Goal: Transaction & Acquisition: Purchase product/service

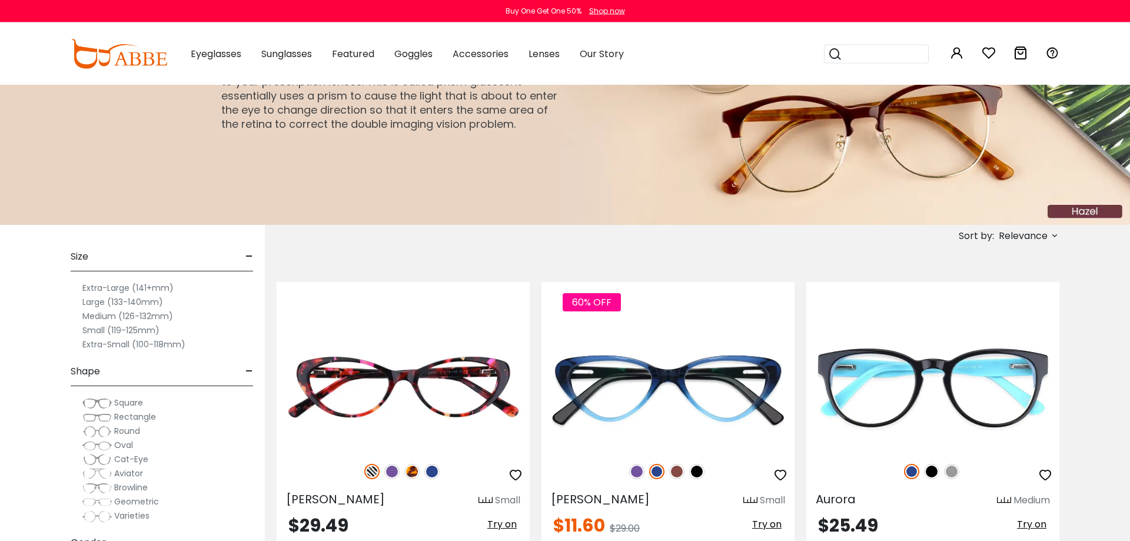
scroll to position [120, 0]
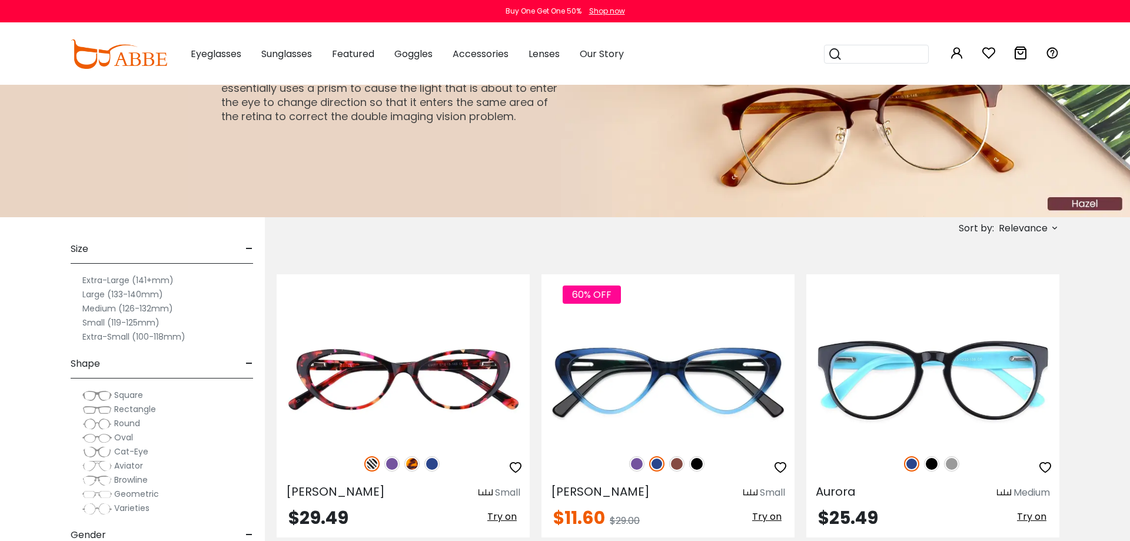
click at [102, 308] on label "Medium (126-132mm)" at bounding box center [127, 308] width 91 height 14
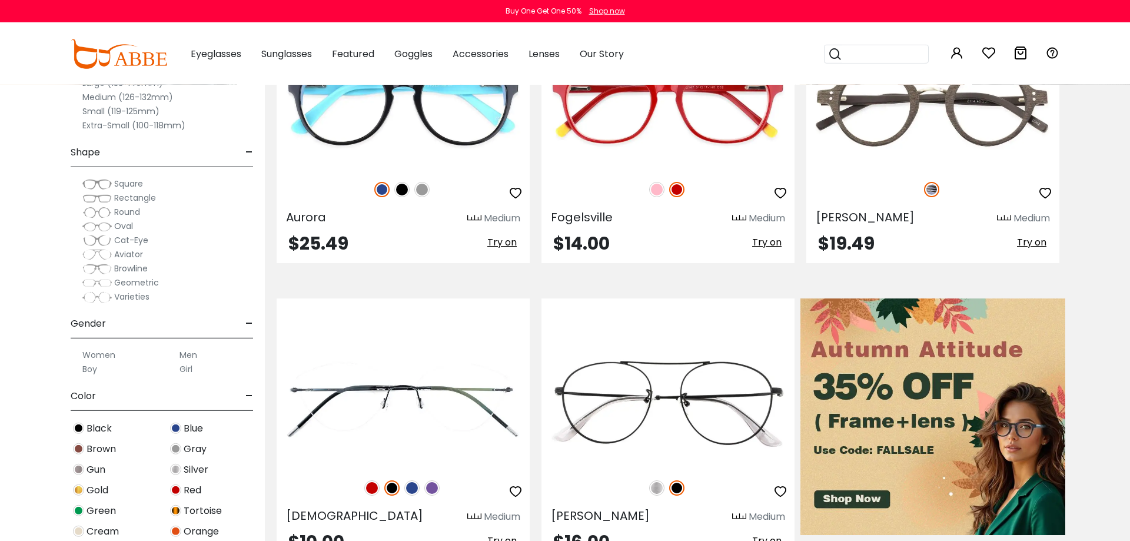
scroll to position [360, 0]
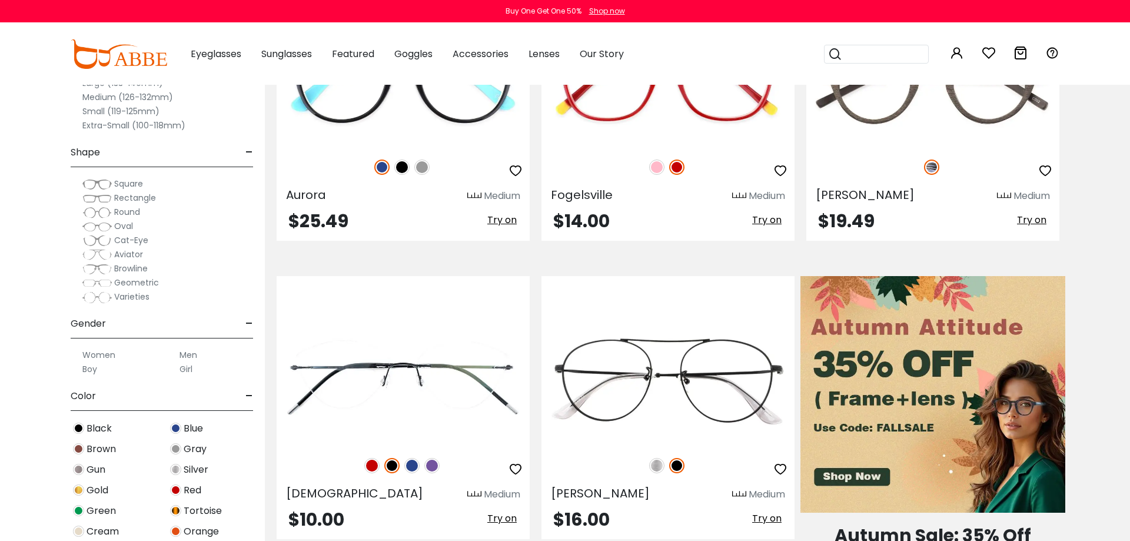
click at [105, 356] on label "Women" at bounding box center [98, 355] width 33 height 14
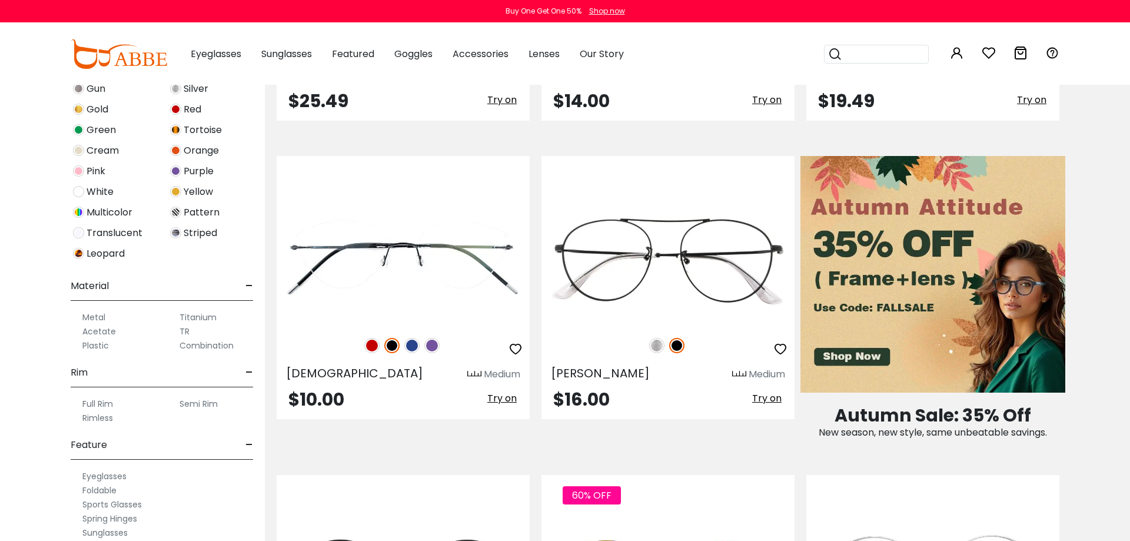
scroll to position [406, 0]
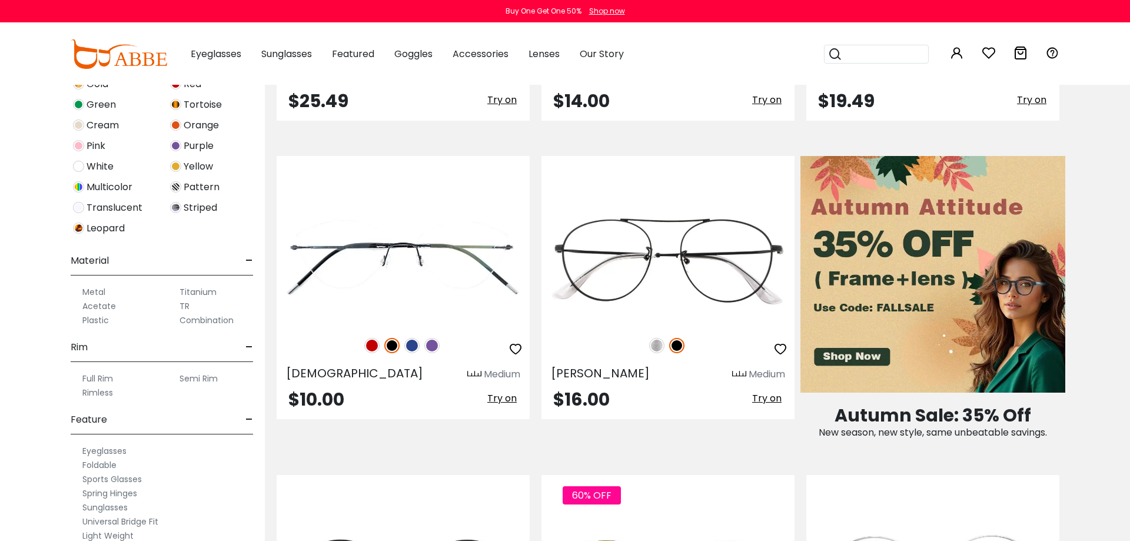
click at [95, 293] on label "Metal" at bounding box center [93, 292] width 23 height 14
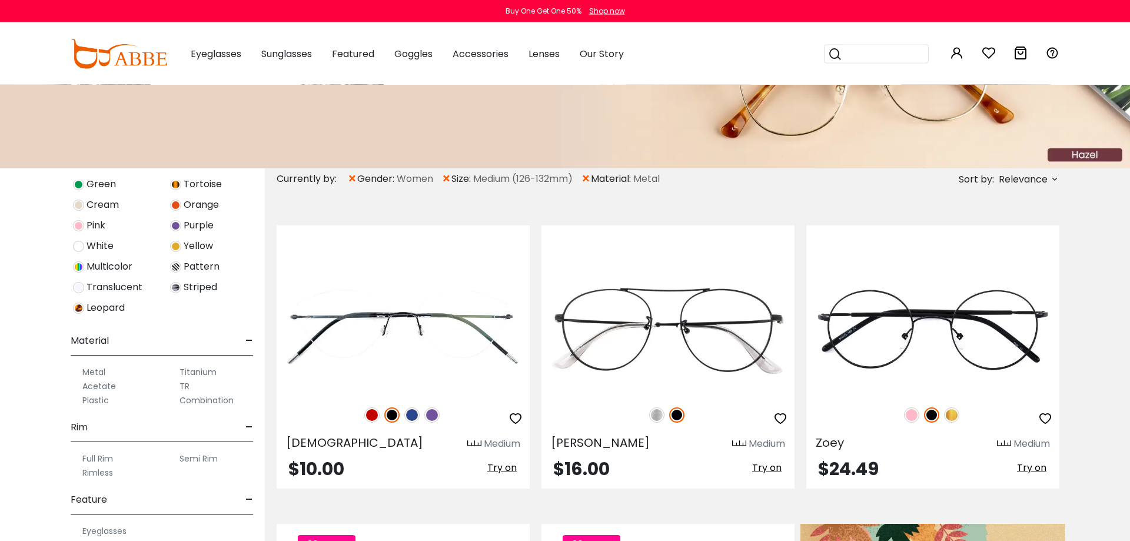
scroll to position [120, 0]
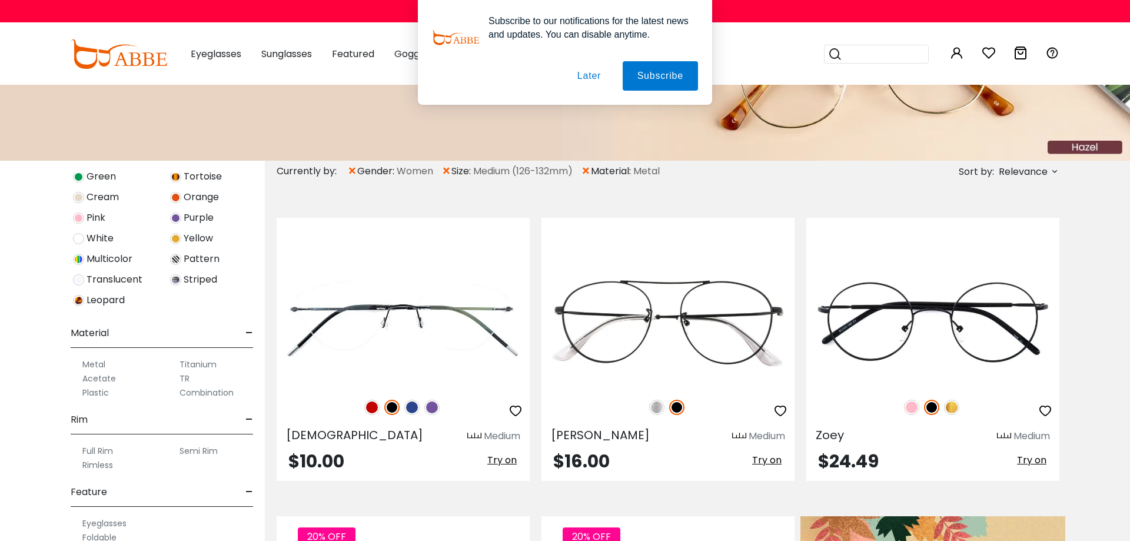
click at [588, 174] on span "×" at bounding box center [586, 171] width 10 height 21
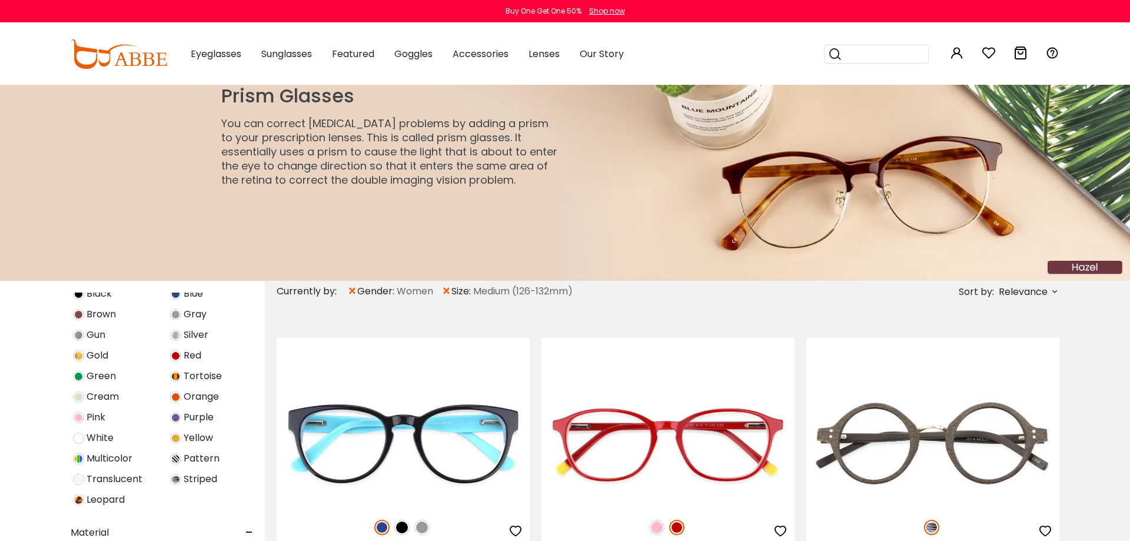
scroll to position [406, 0]
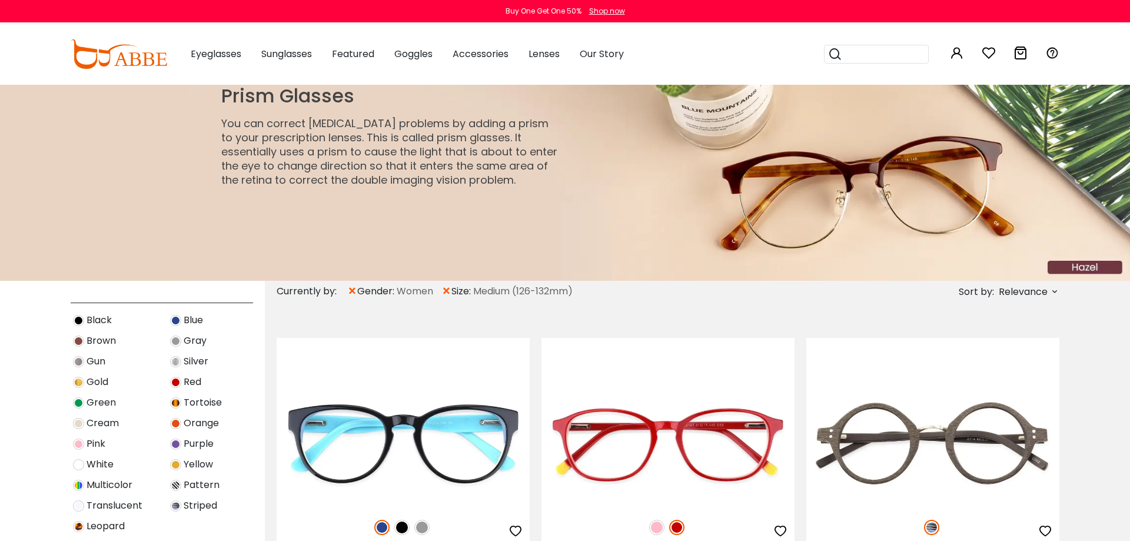
click at [180, 363] on img at bounding box center [175, 361] width 11 height 11
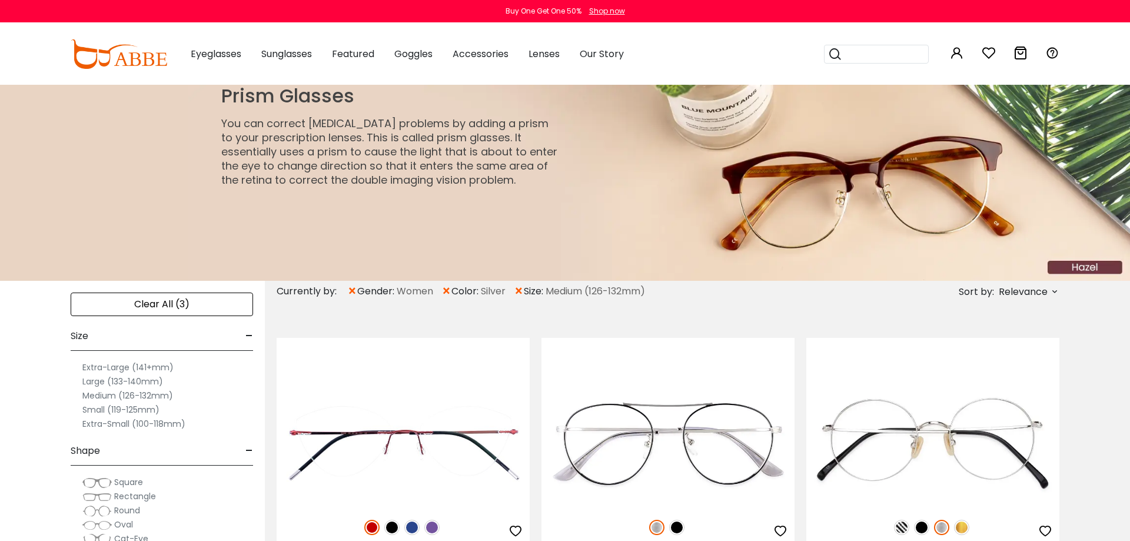
click at [118, 380] on label "Large (133-140mm)" at bounding box center [122, 381] width 81 height 14
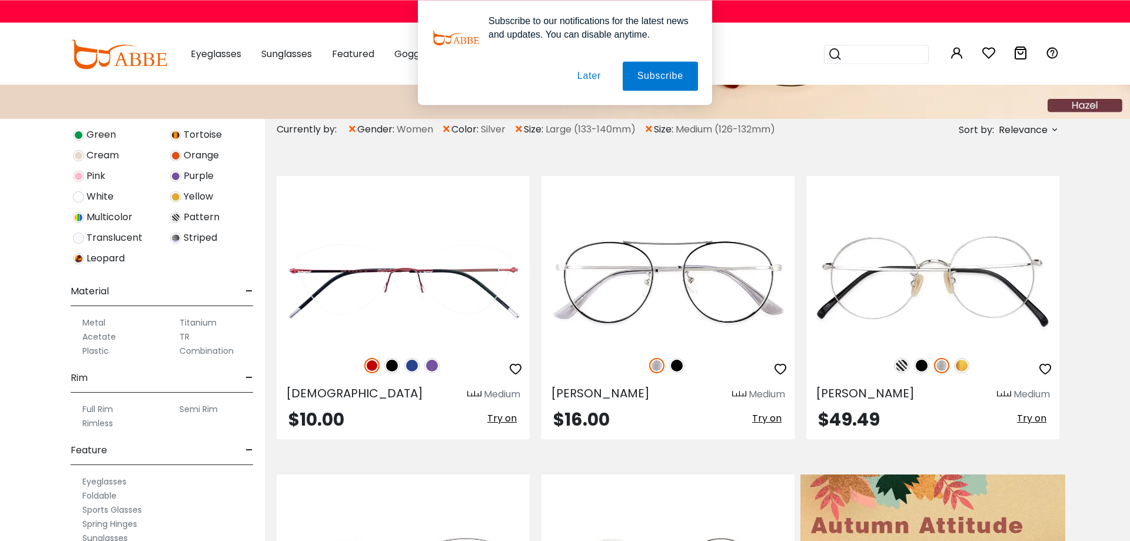
scroll to position [180, 0]
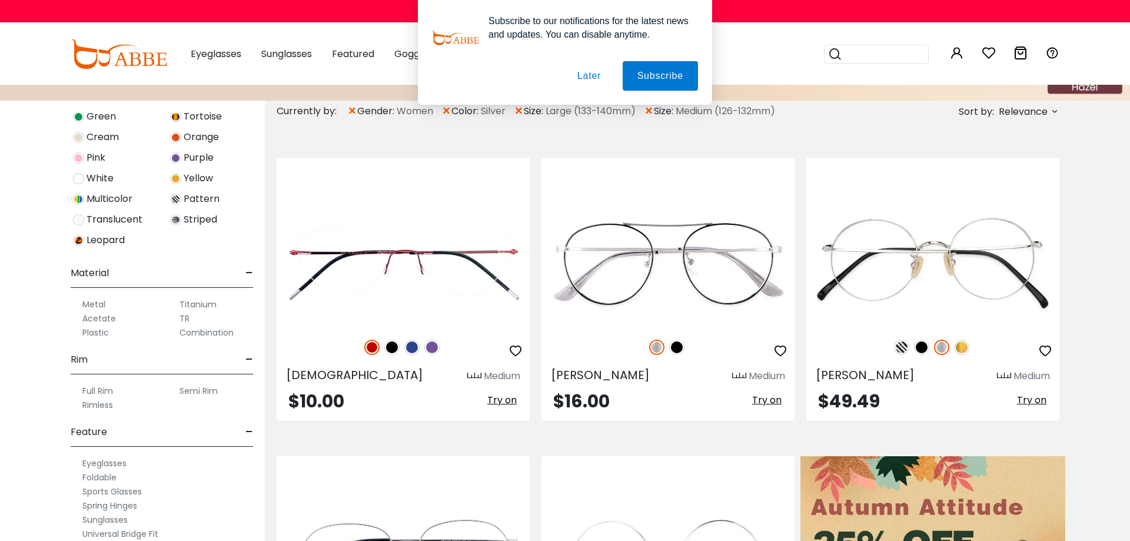
click at [101, 388] on label "Full Rim" at bounding box center [97, 391] width 31 height 14
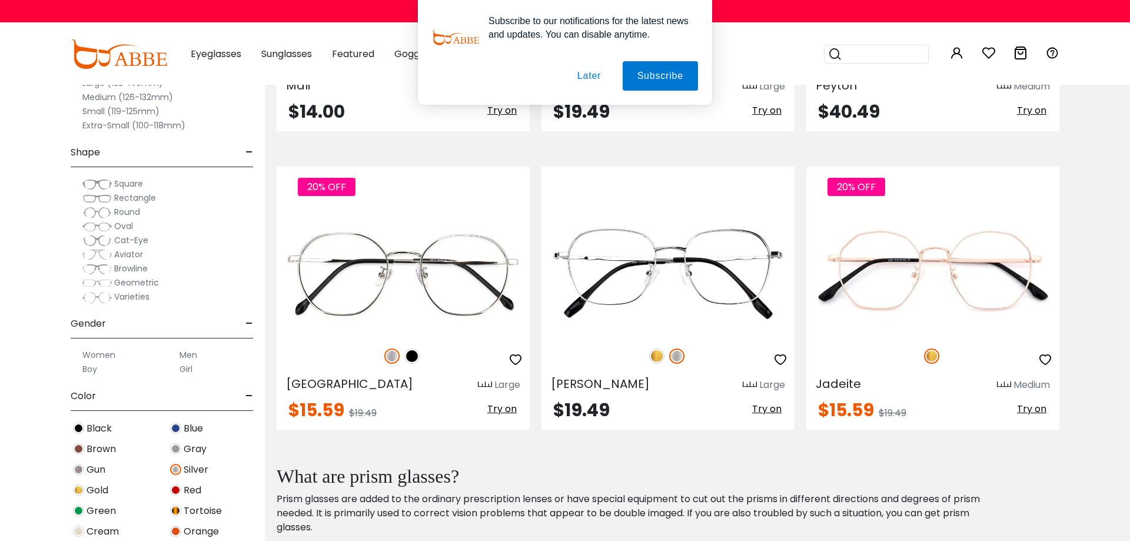
scroll to position [781, 0]
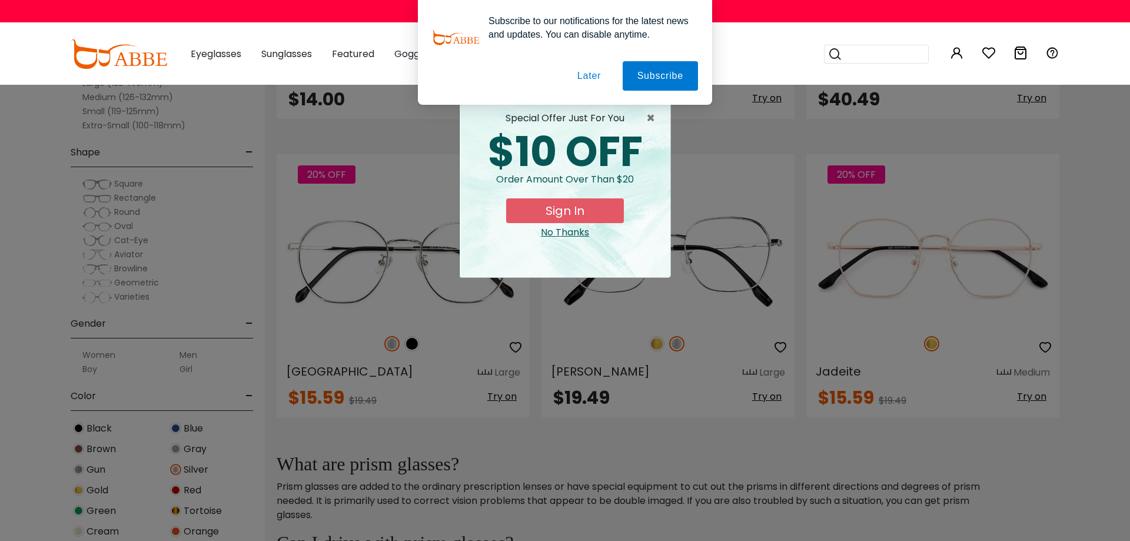
click at [0, 0] on button "Later" at bounding box center [0, 0] width 0 height 0
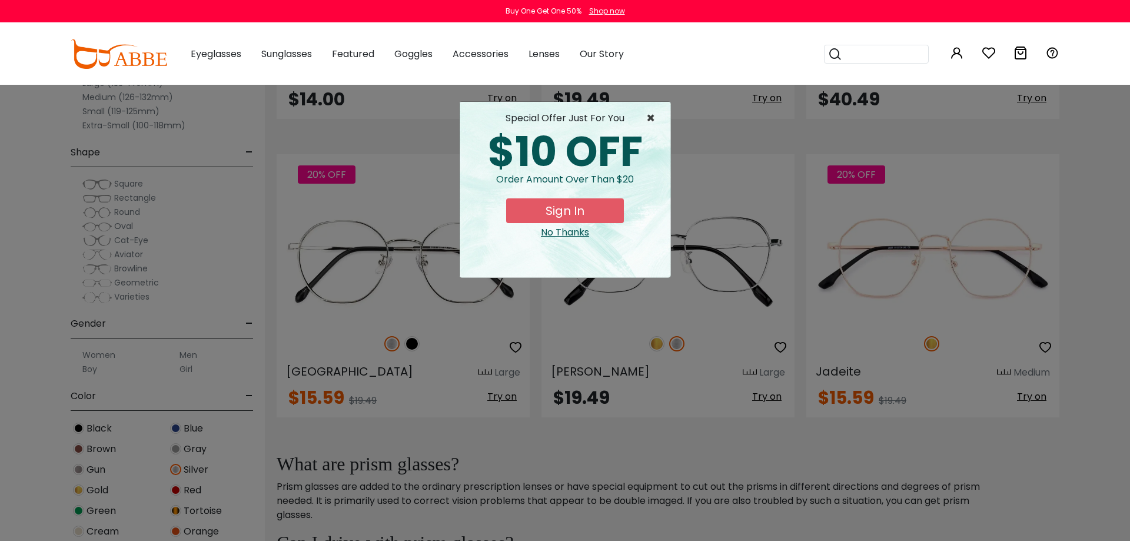
click at [650, 117] on span "×" at bounding box center [653, 118] width 15 height 14
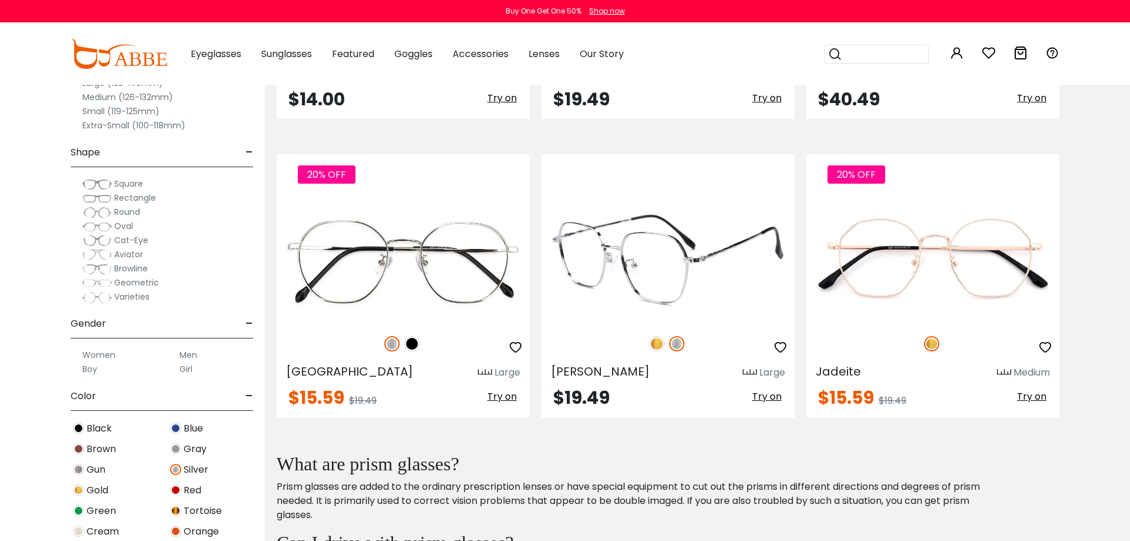
click at [670, 262] on img at bounding box center [668, 260] width 253 height 127
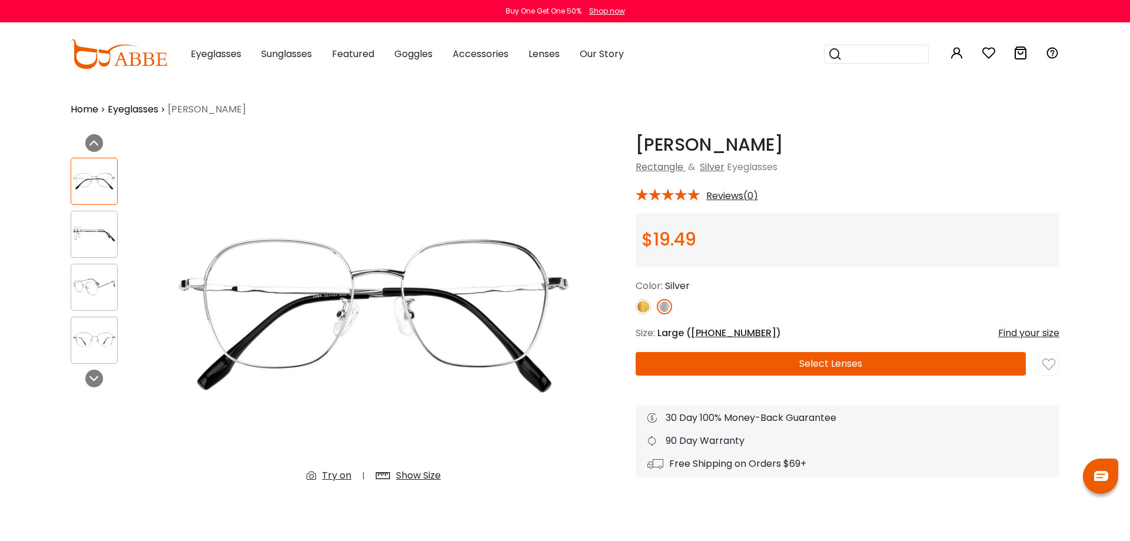
click at [338, 477] on div "Try on" at bounding box center [336, 476] width 29 height 14
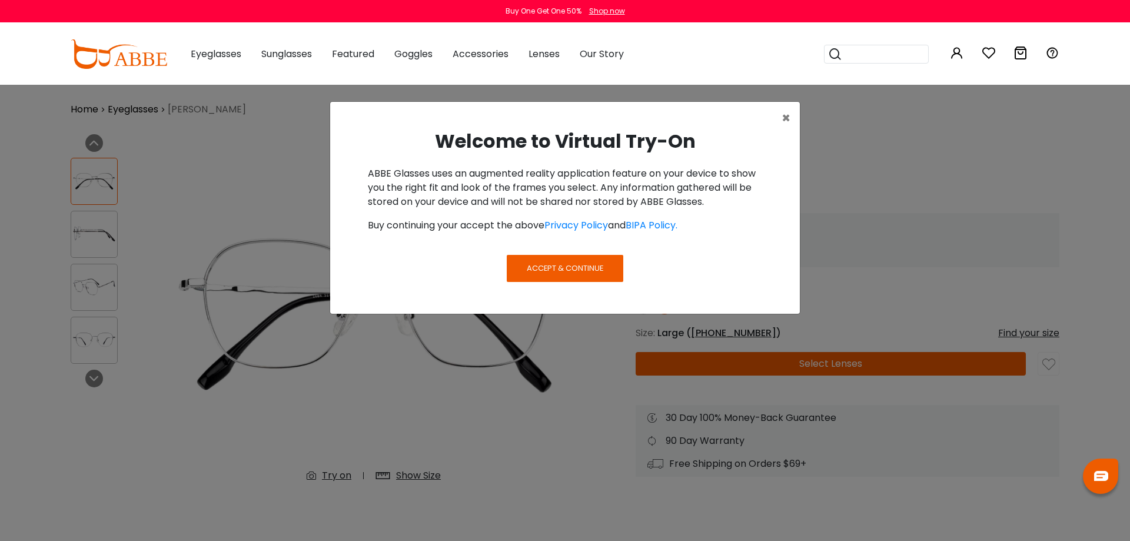
click at [566, 276] on button "Accept & Continue" at bounding box center [565, 268] width 117 height 27
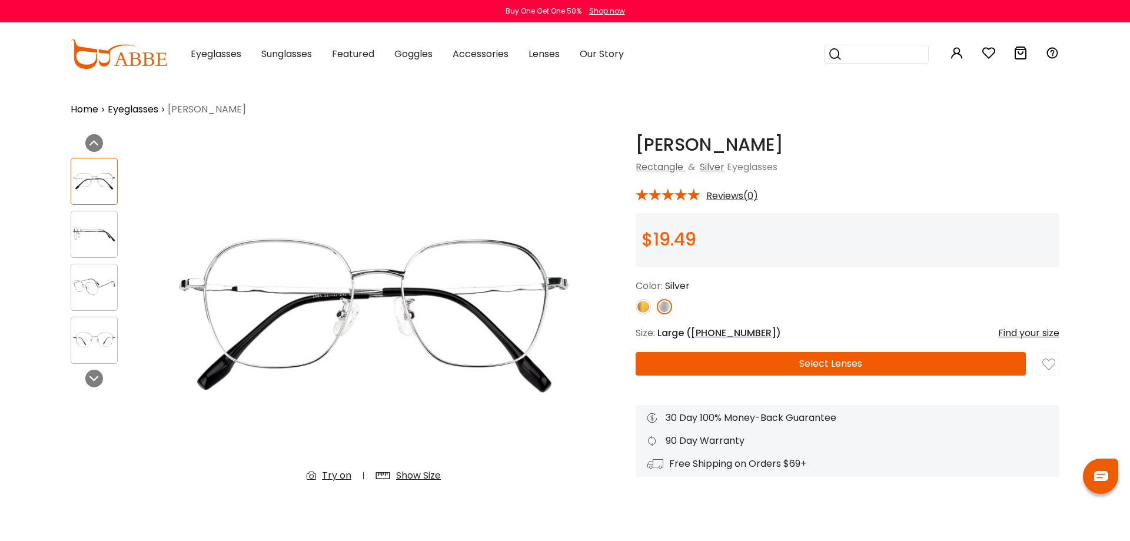
click at [330, 474] on div "Try on" at bounding box center [336, 476] width 29 height 14
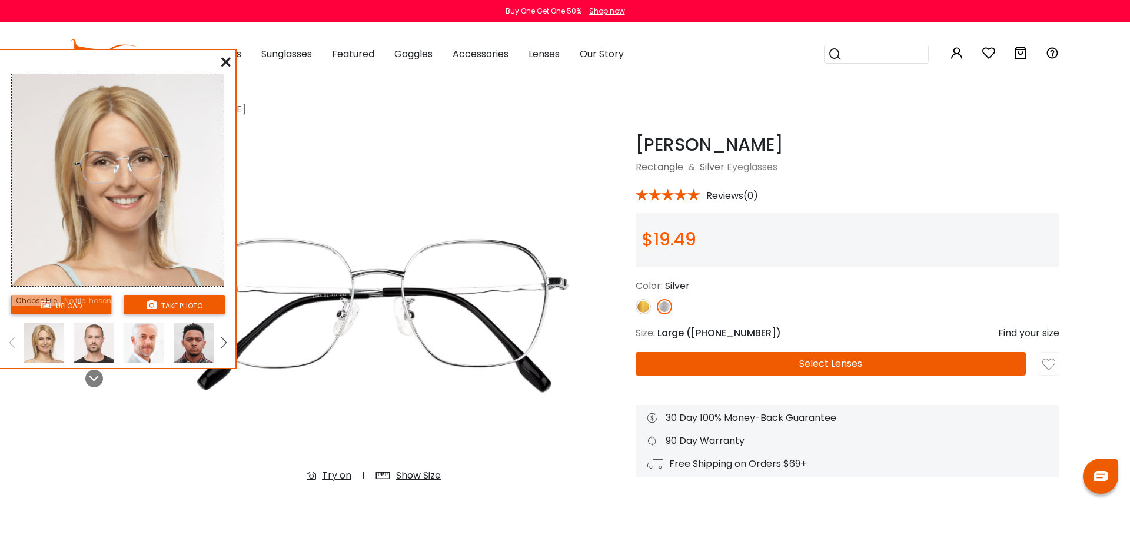
click at [75, 305] on input "file" at bounding box center [61, 304] width 101 height 19
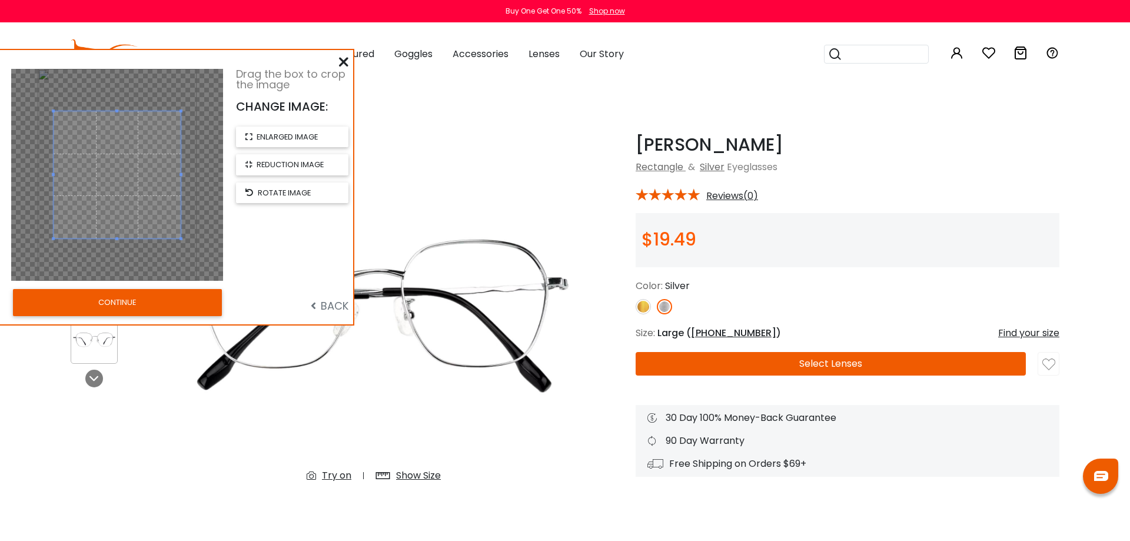
click at [184, 298] on button "CONTINUE" at bounding box center [117, 302] width 209 height 27
